Goal: Task Accomplishment & Management: Manage account settings

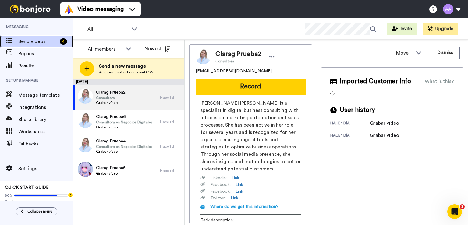
click at [29, 40] on span "Send videos" at bounding box center [37, 41] width 39 height 7
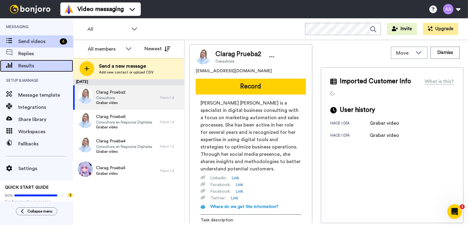
click at [24, 65] on span "Results" at bounding box center [45, 65] width 55 height 7
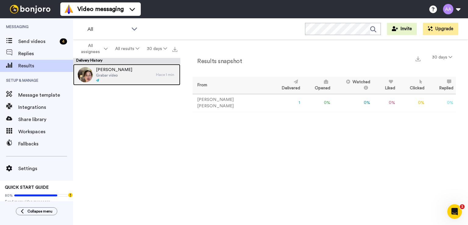
click at [130, 77] on div "Clara Grabar vídeo" at bounding box center [114, 74] width 83 height 21
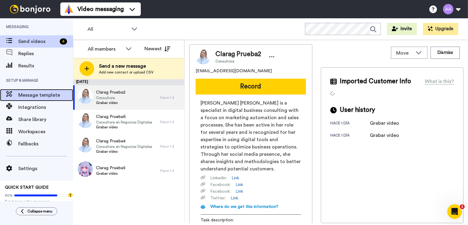
click at [32, 92] on span "Message template" at bounding box center [45, 94] width 55 height 7
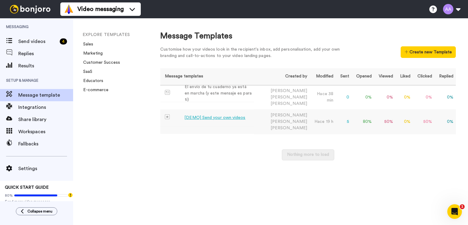
click at [274, 112] on td "Ana Cristina Alonso" at bounding box center [281, 121] width 55 height 24
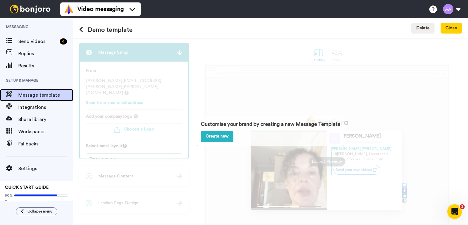
click at [30, 97] on span "Message template" at bounding box center [45, 94] width 55 height 7
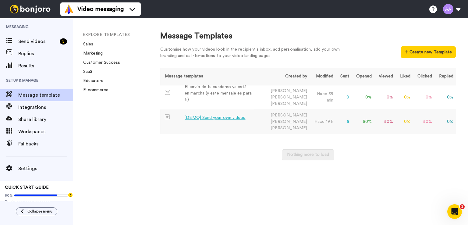
click at [254, 111] on td "[DEMO] Send your own videos" at bounding box center [207, 117] width 94 height 17
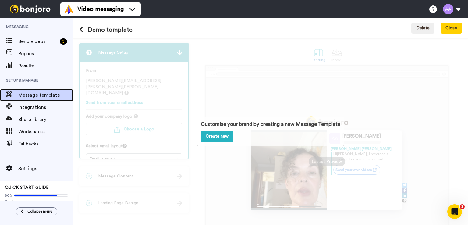
click at [30, 94] on span "Message template" at bounding box center [45, 94] width 55 height 7
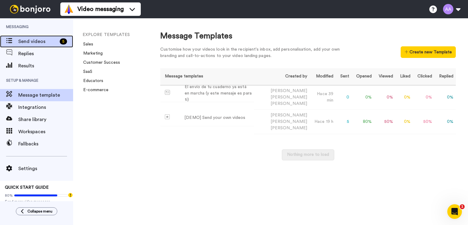
click at [30, 42] on span "Send videos" at bounding box center [37, 41] width 39 height 7
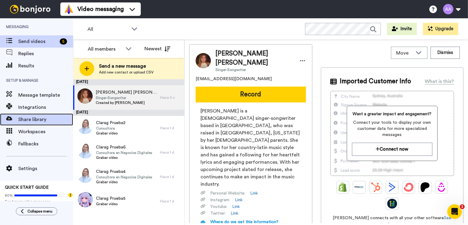
click at [33, 117] on span "Share library" at bounding box center [45, 119] width 55 height 7
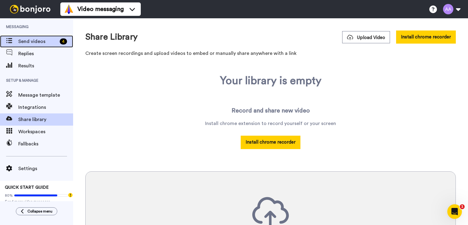
click at [31, 36] on div "Send videos 4" at bounding box center [36, 41] width 73 height 12
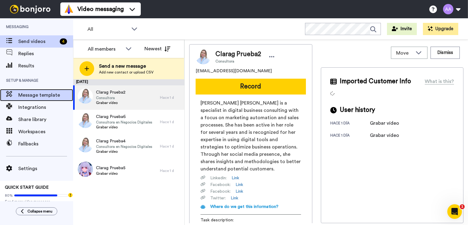
click at [41, 95] on span "Message template" at bounding box center [45, 94] width 55 height 7
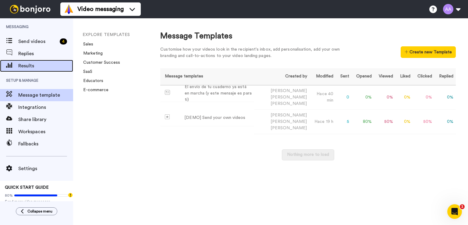
click at [31, 65] on span "Results" at bounding box center [45, 65] width 55 height 7
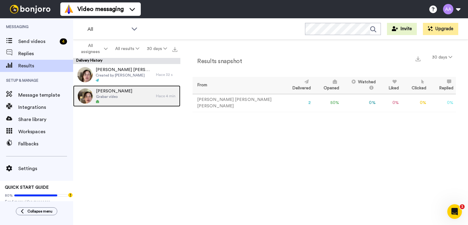
click at [129, 97] on div "Clara Grabar vídeo" at bounding box center [114, 95] width 83 height 21
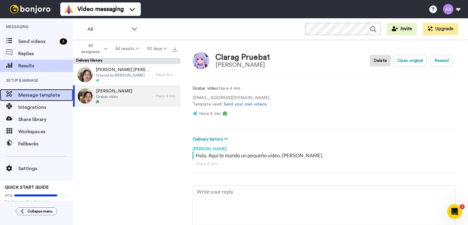
click at [36, 98] on span "Message template" at bounding box center [45, 94] width 55 height 7
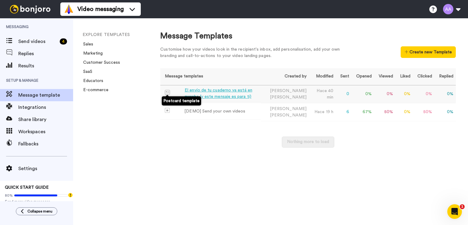
drag, startPoint x: 177, startPoint y: 93, endPoint x: 167, endPoint y: 92, distance: 9.6
click at [167, 92] on img at bounding box center [167, 92] width 5 height 5
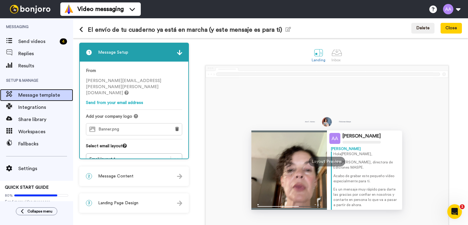
click at [38, 94] on span "Message template" at bounding box center [45, 94] width 55 height 7
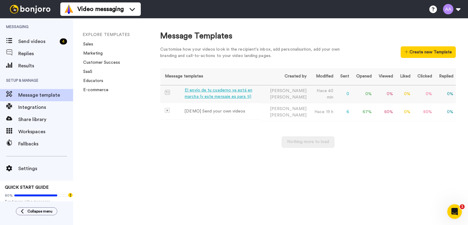
click at [291, 91] on td "Ana Cristina Alonso" at bounding box center [285, 94] width 48 height 18
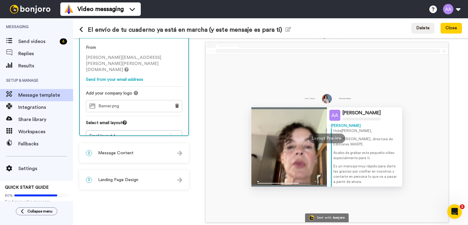
scroll to position [48, 0]
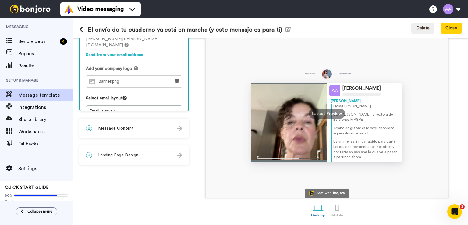
click at [122, 128] on span "Message Content" at bounding box center [115, 128] width 35 height 6
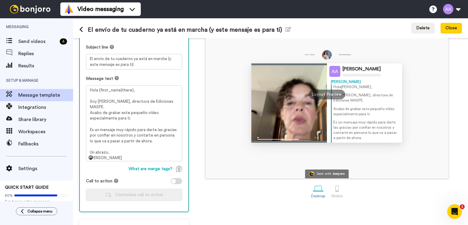
scroll to position [78, 0]
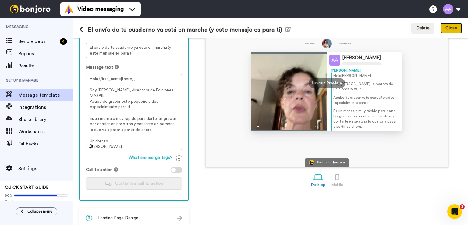
click at [457, 29] on button "Close" at bounding box center [451, 28] width 21 height 11
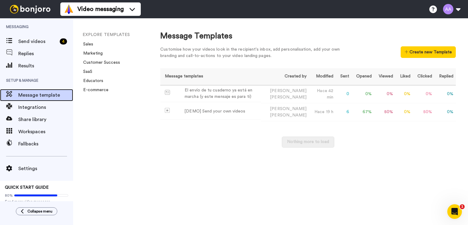
click at [40, 96] on span "Message template" at bounding box center [45, 94] width 55 height 7
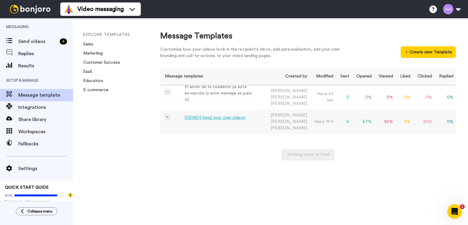
click at [217, 115] on div "[DEMO] Send your own videos" at bounding box center [214, 118] width 61 height 6
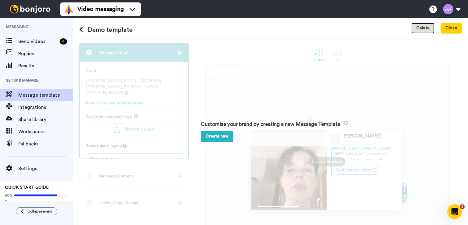
click at [423, 27] on button "Delete" at bounding box center [423, 28] width 23 height 11
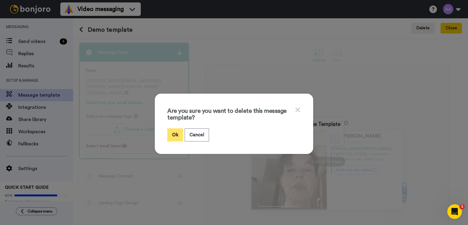
click at [173, 136] on button "Ok" at bounding box center [175, 134] width 16 height 13
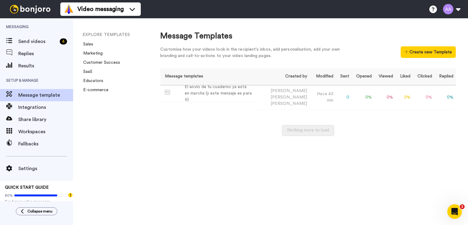
click at [235, 130] on div "Nothing more to load" at bounding box center [308, 133] width 296 height 17
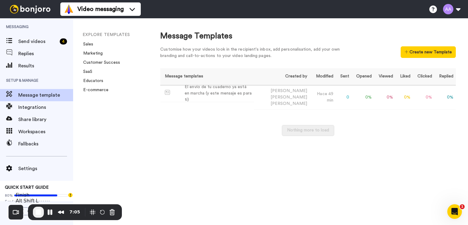
click at [36, 212] on span "End Recording" at bounding box center [38, 212] width 7 height 7
